Goal: Task Accomplishment & Management: Complete application form

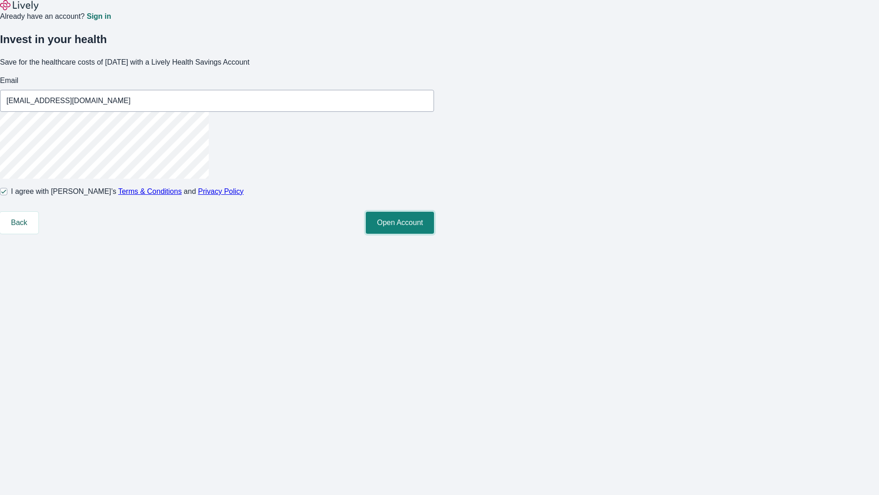
click at [434, 234] on button "Open Account" at bounding box center [400, 223] width 68 height 22
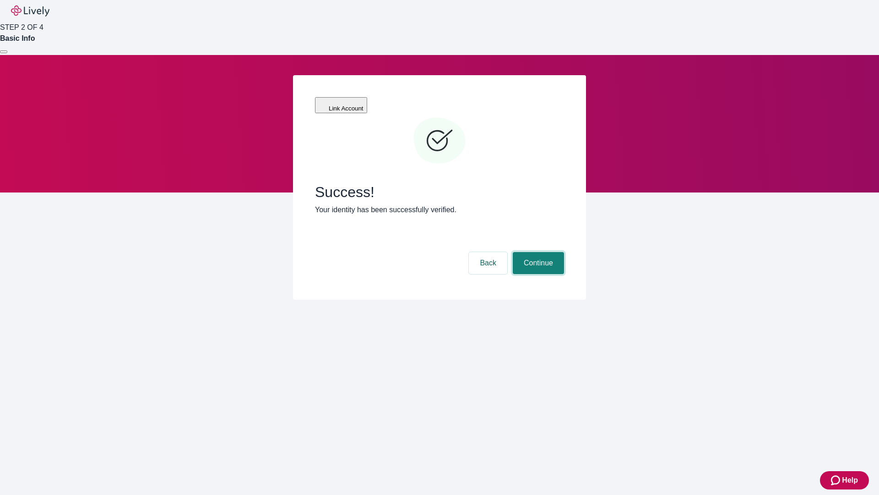
click at [537, 252] on button "Continue" at bounding box center [538, 263] width 51 height 22
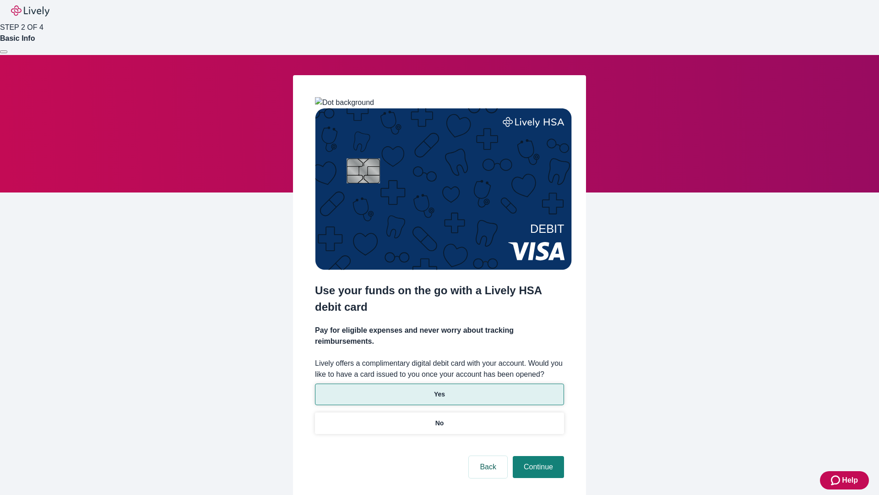
click at [439, 389] on p "Yes" at bounding box center [439, 394] width 11 height 10
click at [537, 456] on button "Continue" at bounding box center [538, 467] width 51 height 22
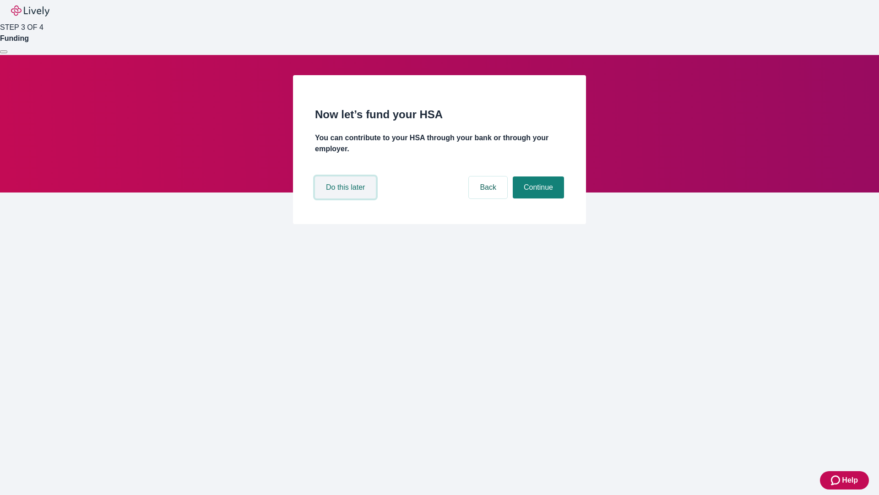
click at [347, 198] on button "Do this later" at bounding box center [345, 187] width 61 height 22
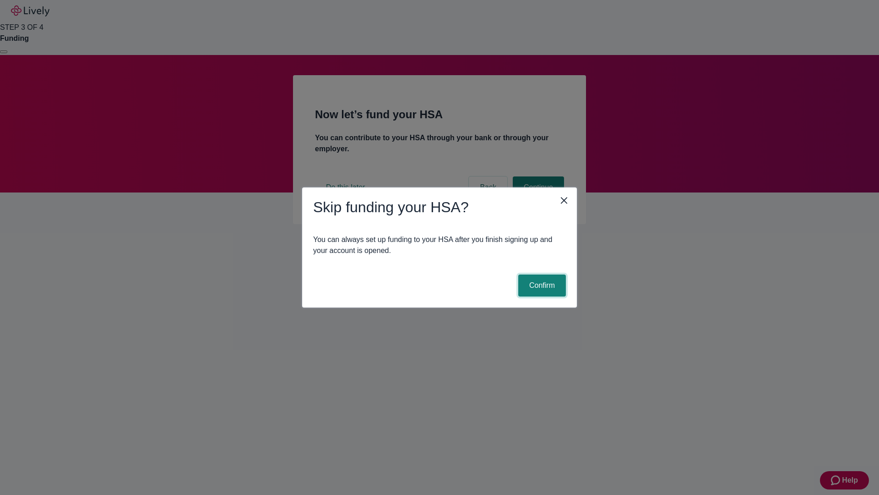
click at [541, 285] on button "Confirm" at bounding box center [542, 285] width 48 height 22
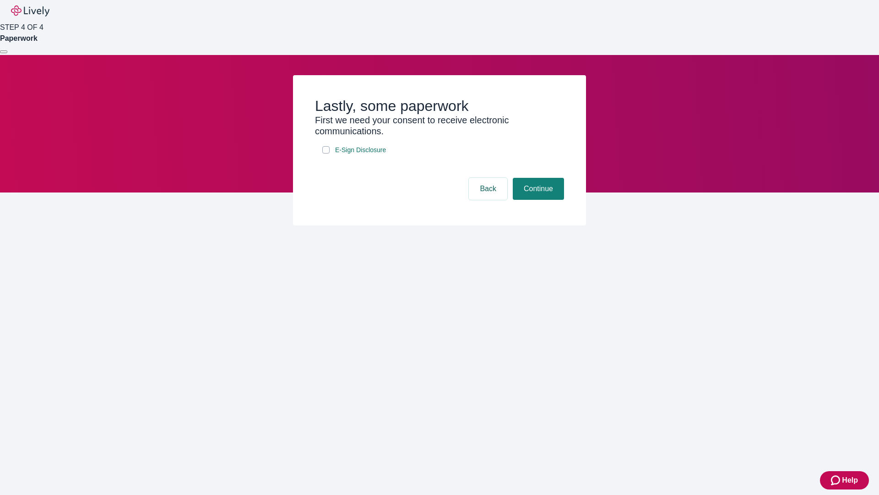
click at [326, 153] on input "E-Sign Disclosure" at bounding box center [325, 149] width 7 height 7
checkbox input "true"
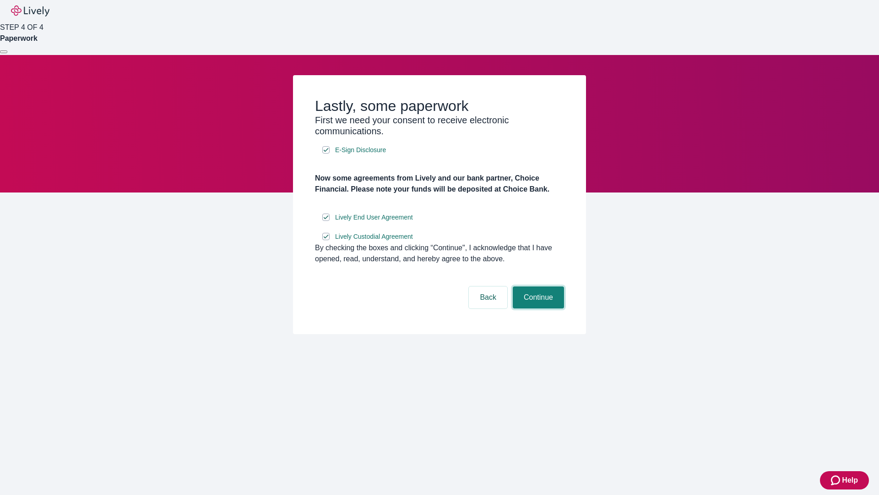
click at [537, 308] on button "Continue" at bounding box center [538, 297] width 51 height 22
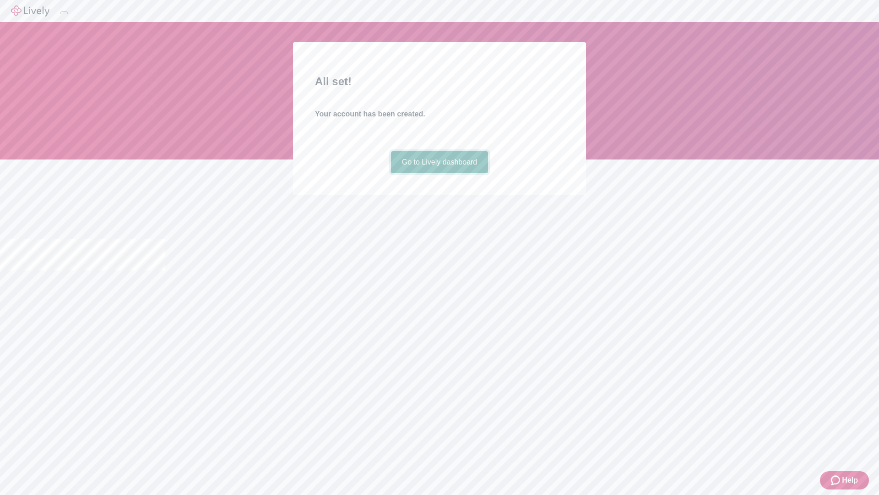
click at [439, 173] on link "Go to Lively dashboard" at bounding box center [440, 162] width 98 height 22
